Goal: Task Accomplishment & Management: Manage account settings

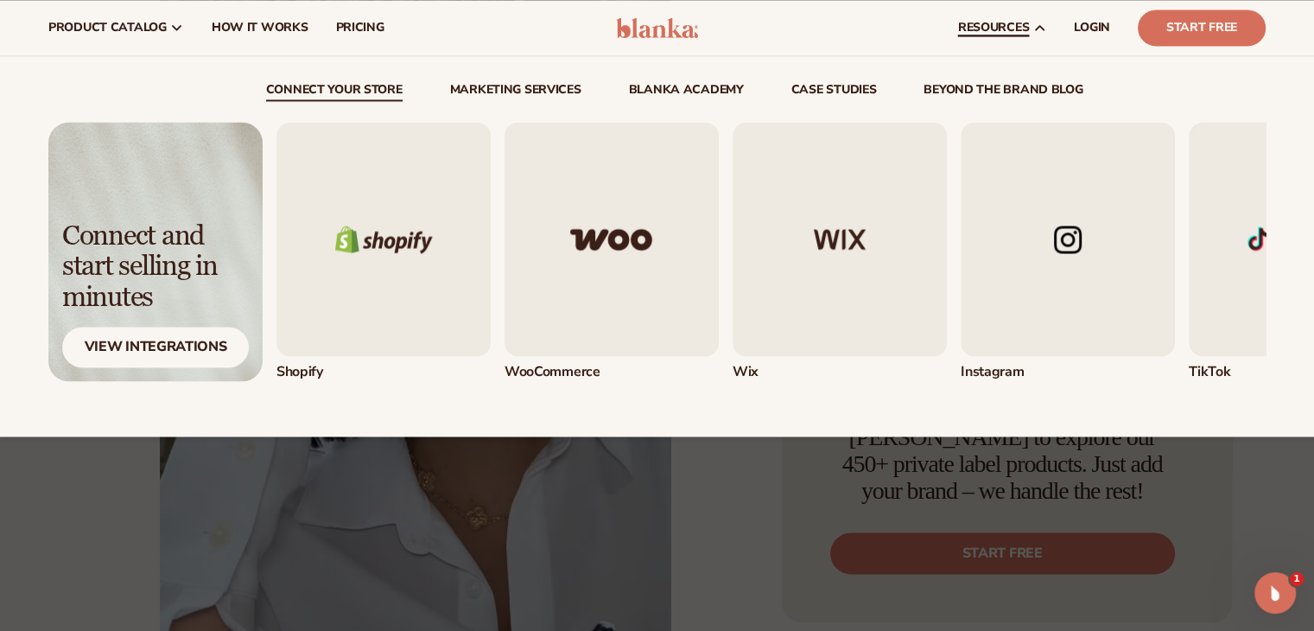
scroll to position [2477, 0]
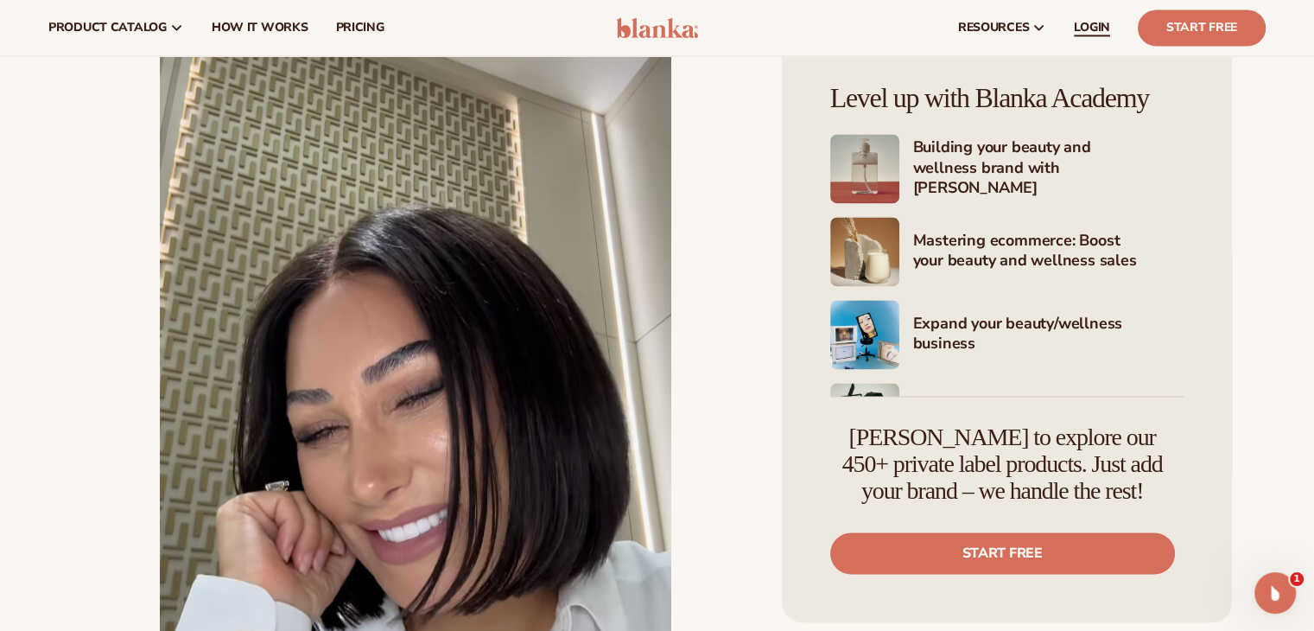
click at [1076, 34] on span "LOGIN" at bounding box center [1092, 28] width 36 height 14
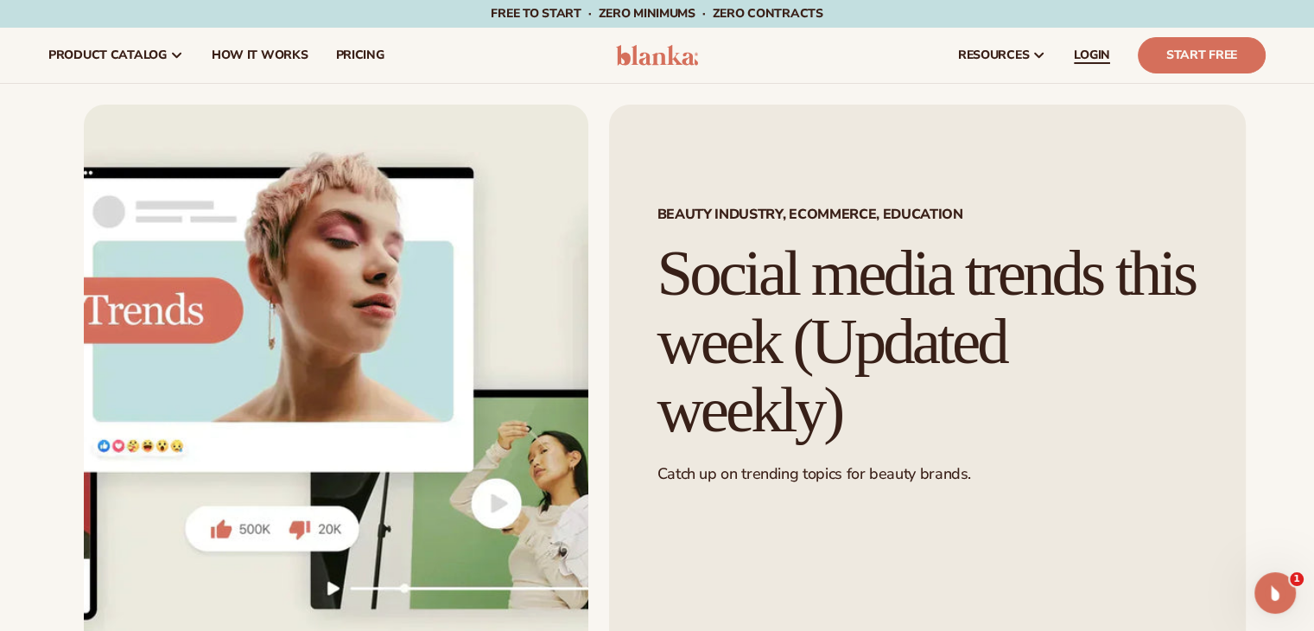
click at [1100, 50] on span "LOGIN" at bounding box center [1092, 55] width 36 height 14
